Goal: Transaction & Acquisition: Purchase product/service

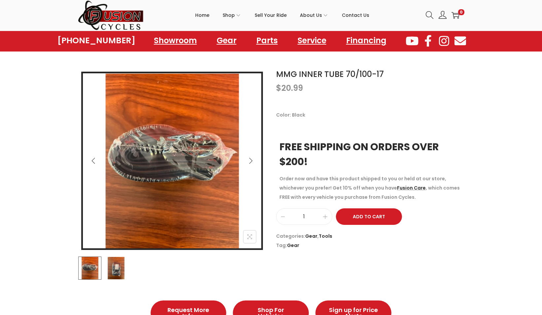
scroll to position [52, 0]
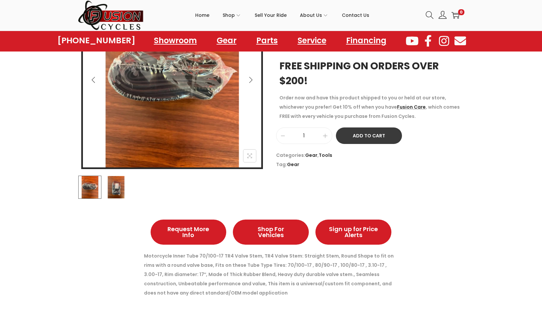
click at [381, 136] on button "Add to Cart" at bounding box center [369, 136] width 66 height 17
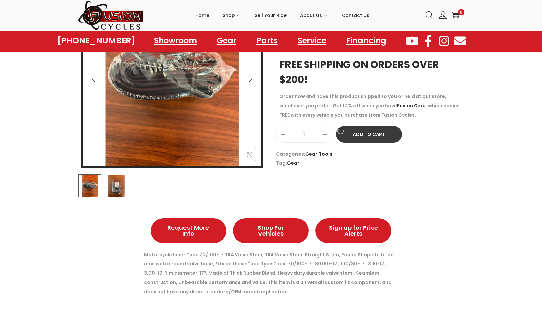
scroll to position [132, 0]
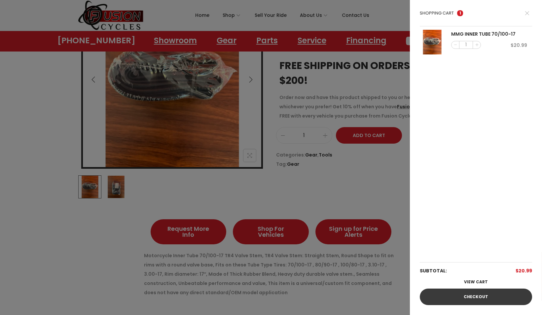
click at [480, 294] on link "Checkout" at bounding box center [476, 297] width 112 height 17
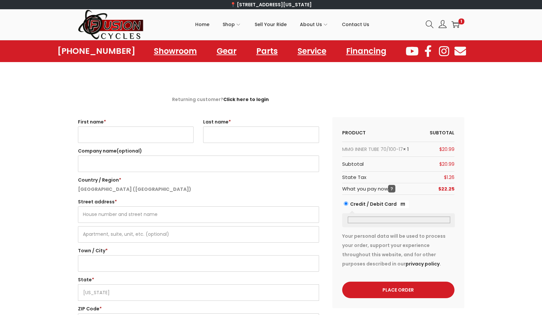
select select "VA"
